Goal: Information Seeking & Learning: Learn about a topic

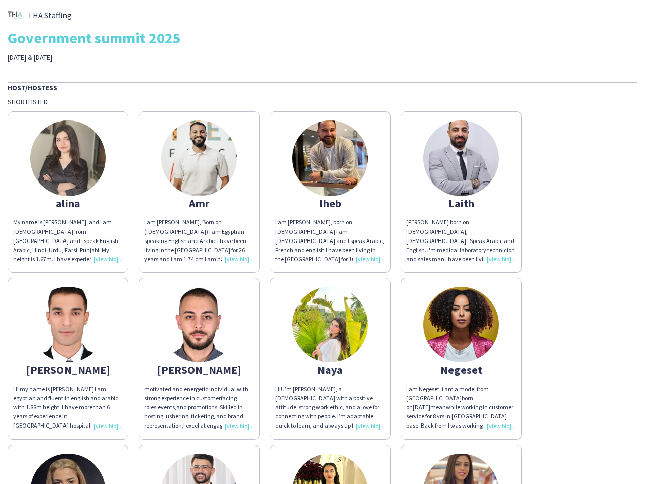
click at [322, 242] on div "I am [PERSON_NAME], born on [DEMOGRAPHIC_DATA] I am [DEMOGRAPHIC_DATA] and I sp…" at bounding box center [330, 241] width 110 height 46
click at [68, 192] on img at bounding box center [68, 158] width 76 height 76
click at [199, 192] on img at bounding box center [199, 158] width 76 height 76
click at [330, 192] on img at bounding box center [330, 158] width 76 height 76
click at [461, 192] on img at bounding box center [461, 158] width 76 height 76
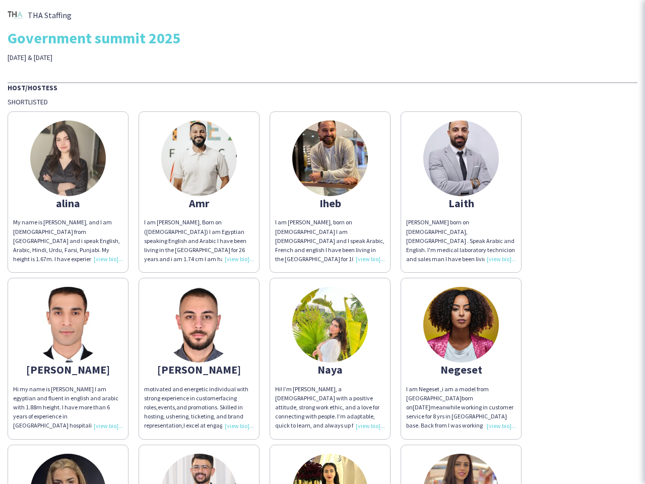
click at [68, 358] on img at bounding box center [68, 325] width 76 height 76
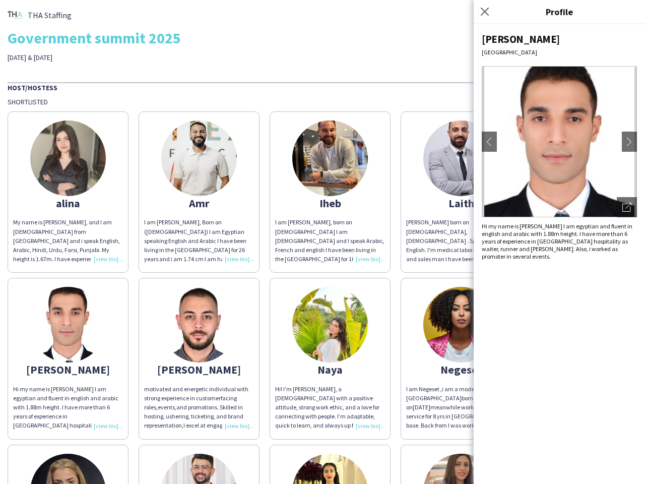
click at [199, 358] on img at bounding box center [199, 325] width 76 height 76
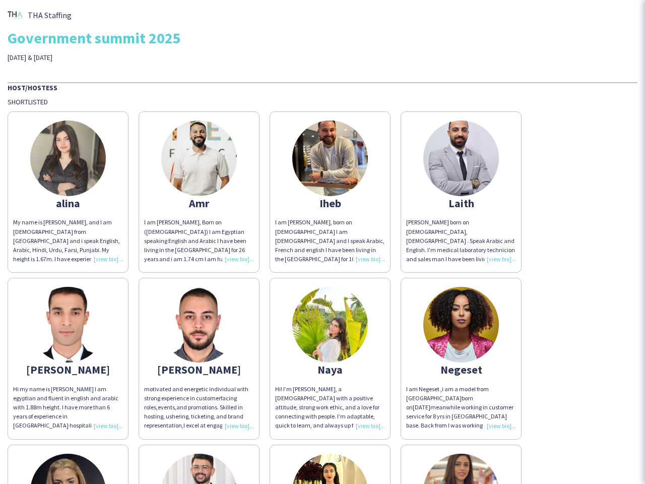
click at [330, 358] on img at bounding box center [330, 325] width 76 height 76
click at [461, 358] on img at bounding box center [461, 325] width 76 height 76
click at [68, 464] on img at bounding box center [68, 491] width 76 height 76
